Goal: Task Accomplishment & Management: Use online tool/utility

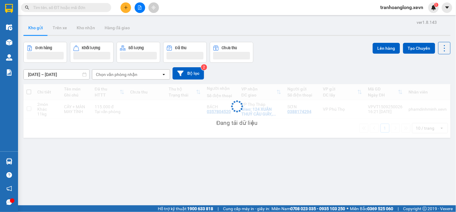
click at [91, 9] on input "text" at bounding box center [68, 7] width 71 height 7
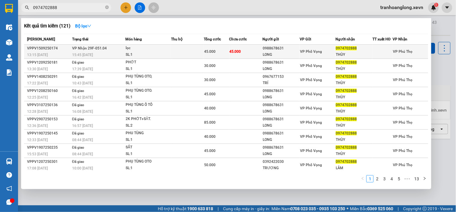
type input "0974702888"
click at [128, 51] on div "SL: 1" at bounding box center [148, 54] width 45 height 7
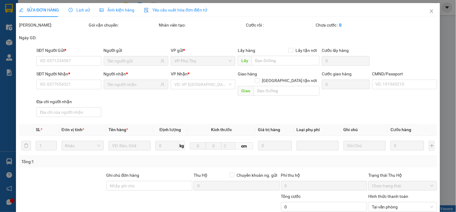
type input "0988678631"
type input "LONG"
type input "0974702888"
type input "THÙY"
type input "025205006641"
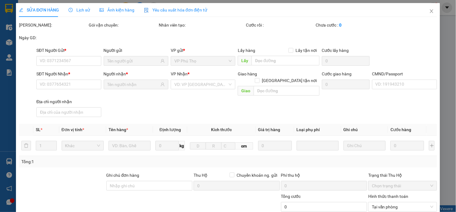
type input "45.000"
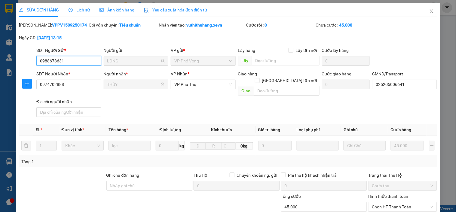
scroll to position [76, 0]
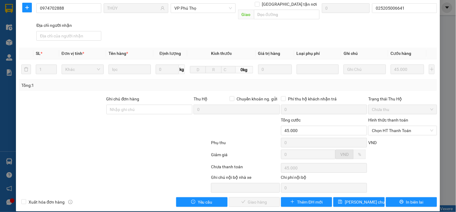
click at [403, 129] on div "Hình thức thanh toán Chọn HT Thanh Toán" at bounding box center [403, 126] width 69 height 21
click at [398, 127] on span "Chọn HT Thanh Toán" at bounding box center [402, 130] width 61 height 9
click at [394, 137] on div "Tại văn phòng" at bounding box center [399, 135] width 61 height 7
type input "0"
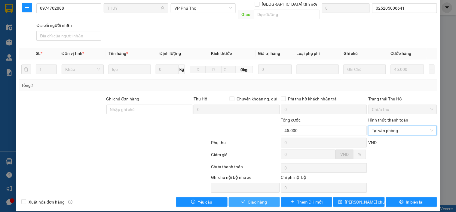
click at [251, 198] on span "Giao hàng" at bounding box center [257, 201] width 19 height 7
